Goal: Information Seeking & Learning: Learn about a topic

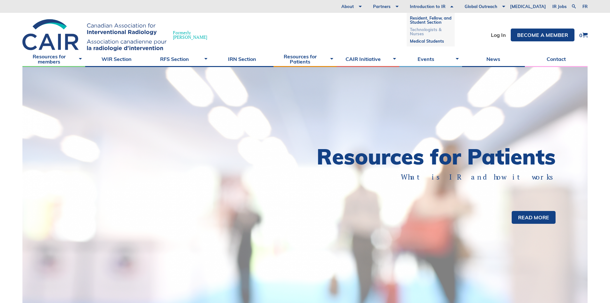
click at [444, 30] on link "Technologists & Nurses" at bounding box center [431, 32] width 42 height 12
